Goal: Transaction & Acquisition: Obtain resource

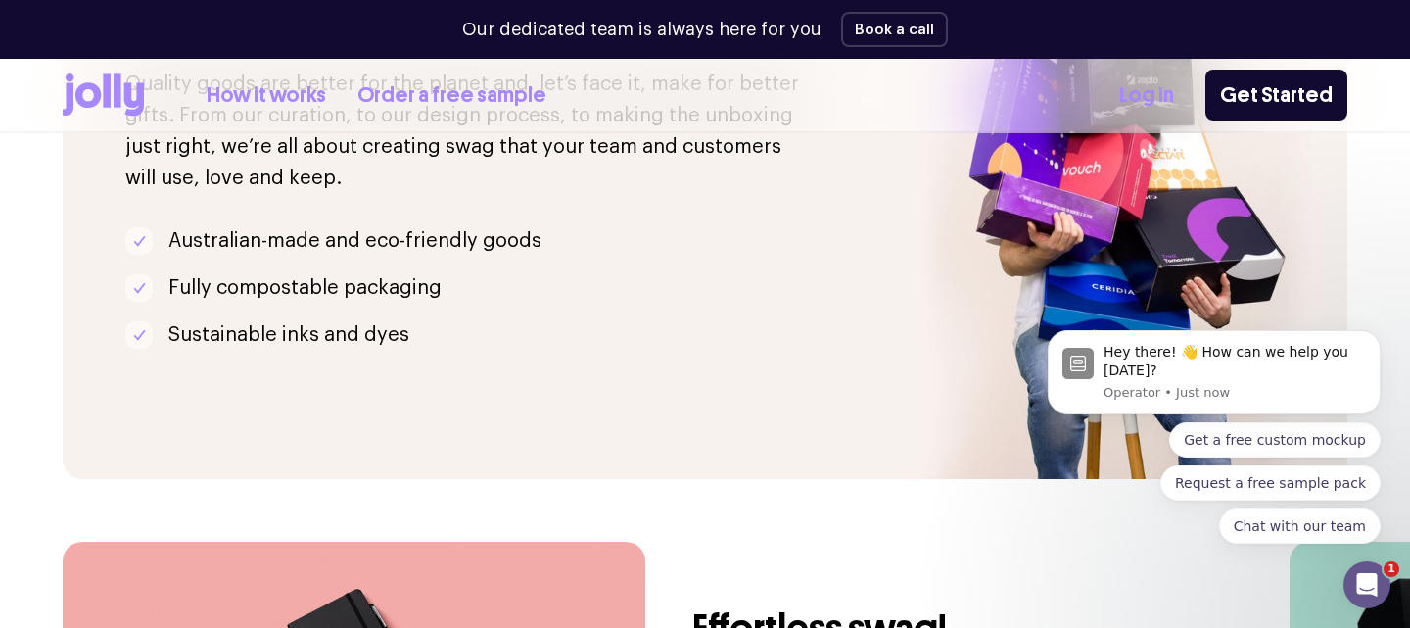
scroll to position [3536, 0]
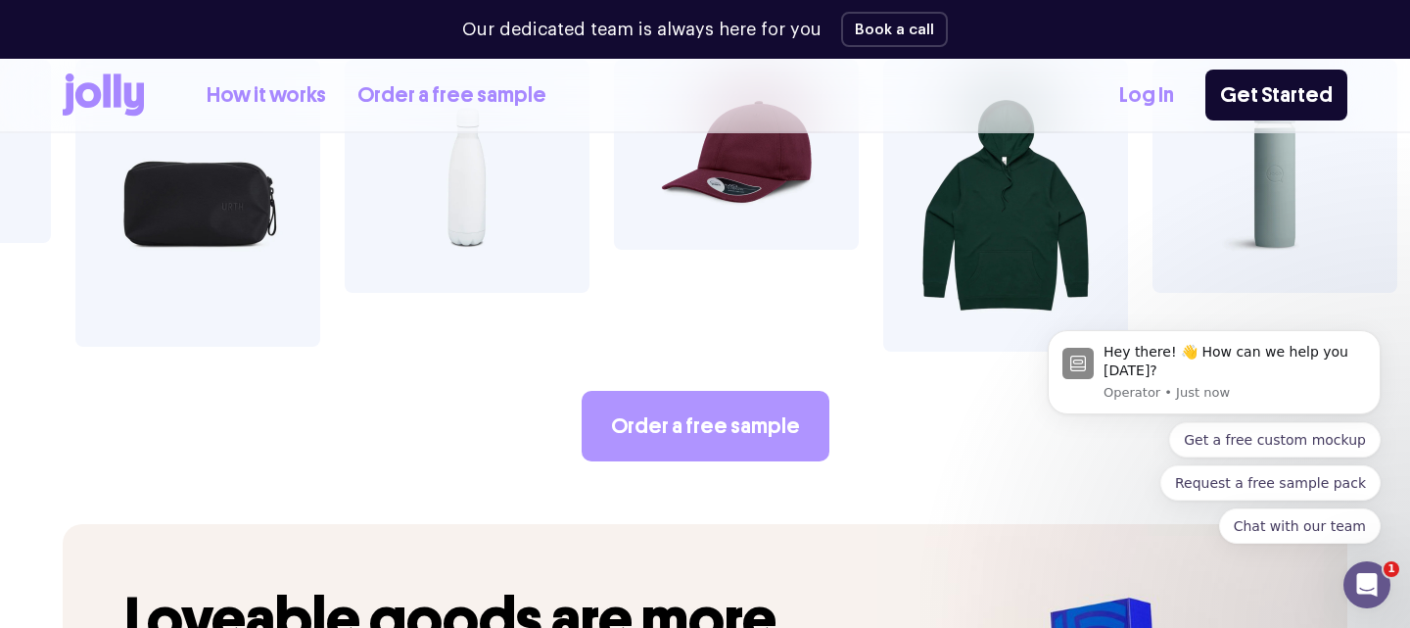
click at [655, 391] on link "Order a free sample" at bounding box center [706, 426] width 248 height 71
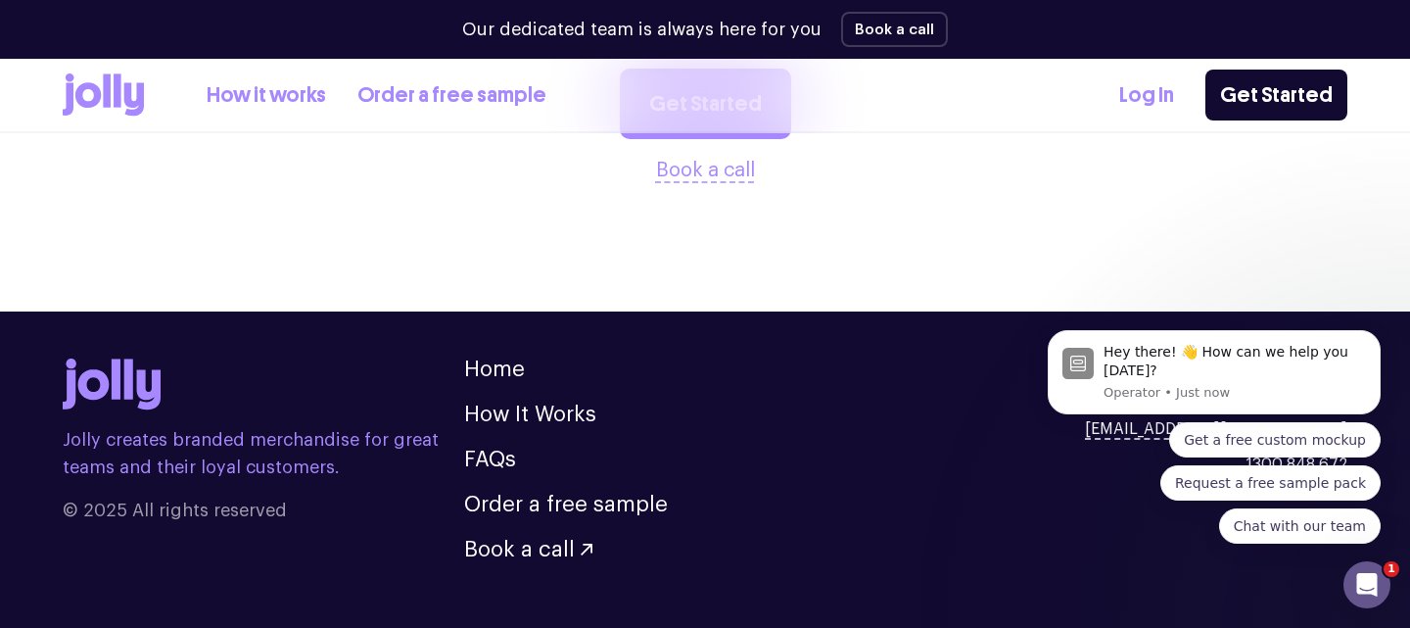
scroll to position [5546, 0]
click at [1383, 331] on button "Dismiss notification" at bounding box center [1375, 335] width 25 height 25
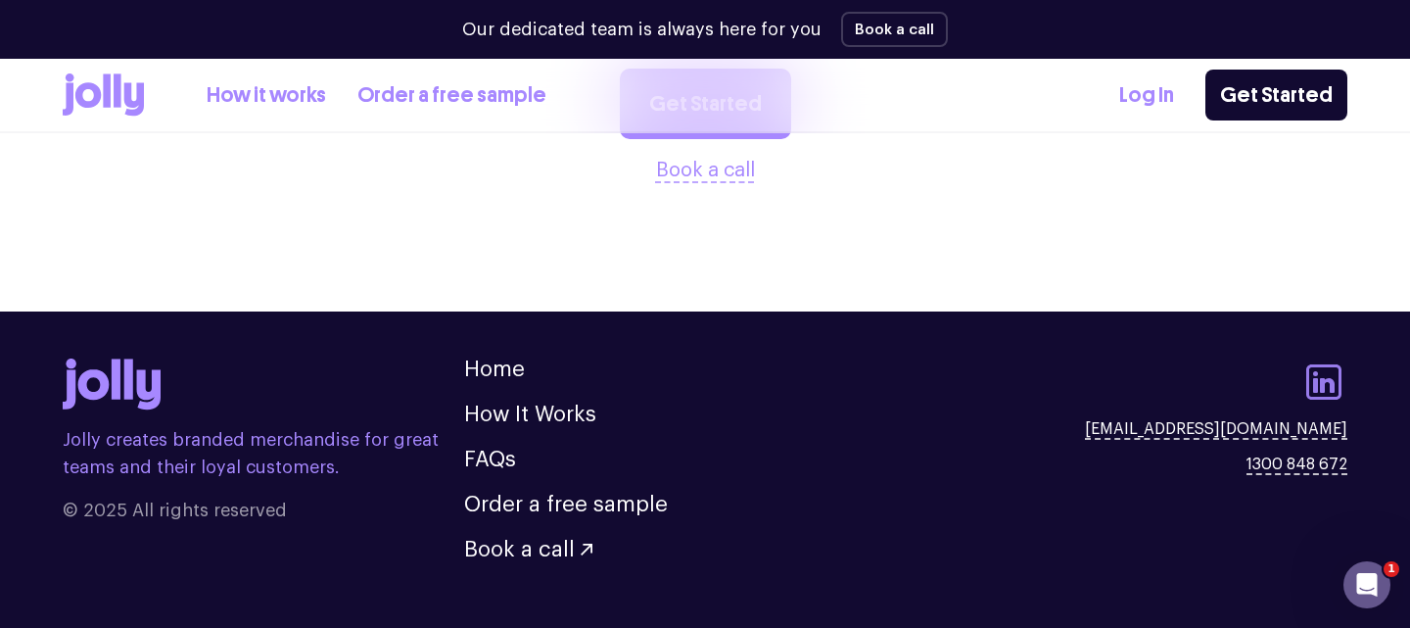
click at [1318, 359] on icon at bounding box center [1324, 382] width 47 height 47
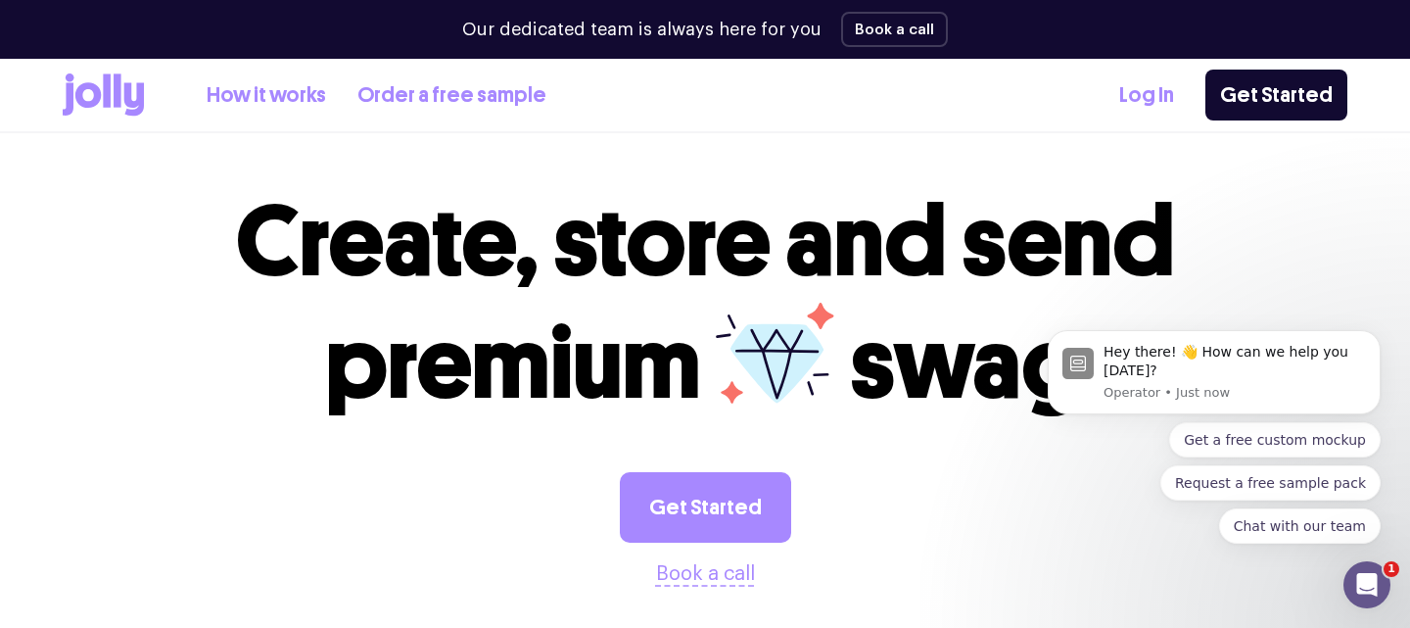
scroll to position [2374, 0]
